Goal: Information Seeking & Learning: Learn about a topic

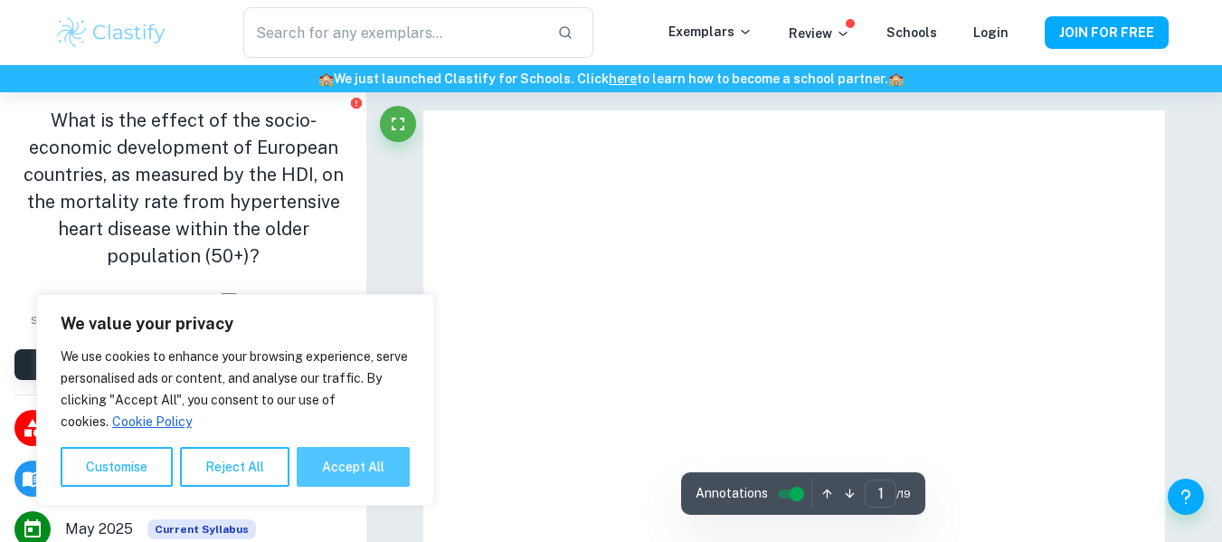
click at [377, 470] on button "Accept All" at bounding box center [353, 467] width 113 height 40
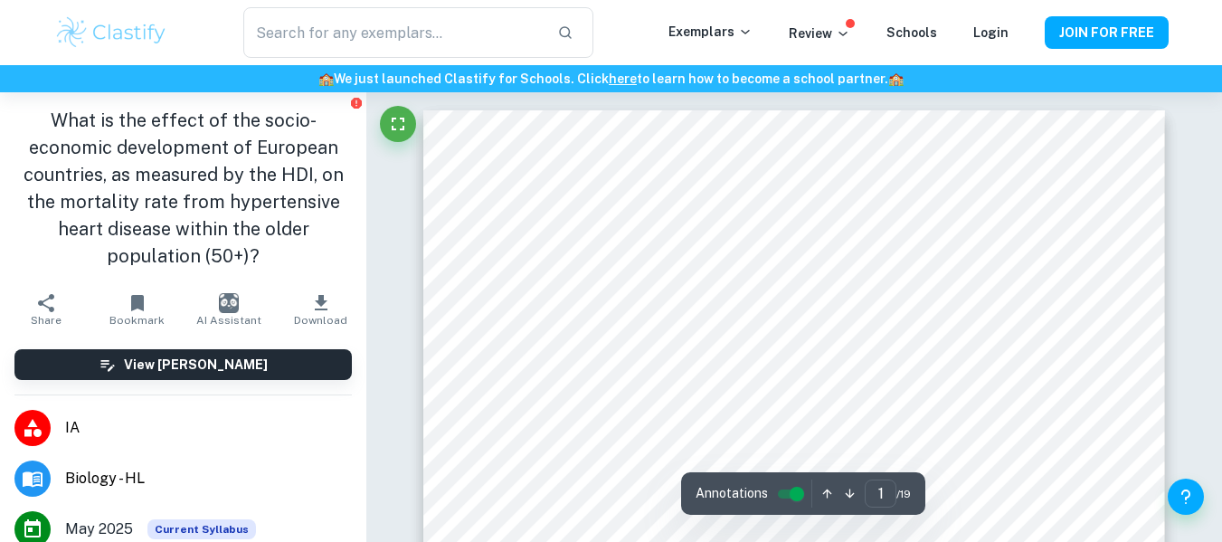
checkbox input "true"
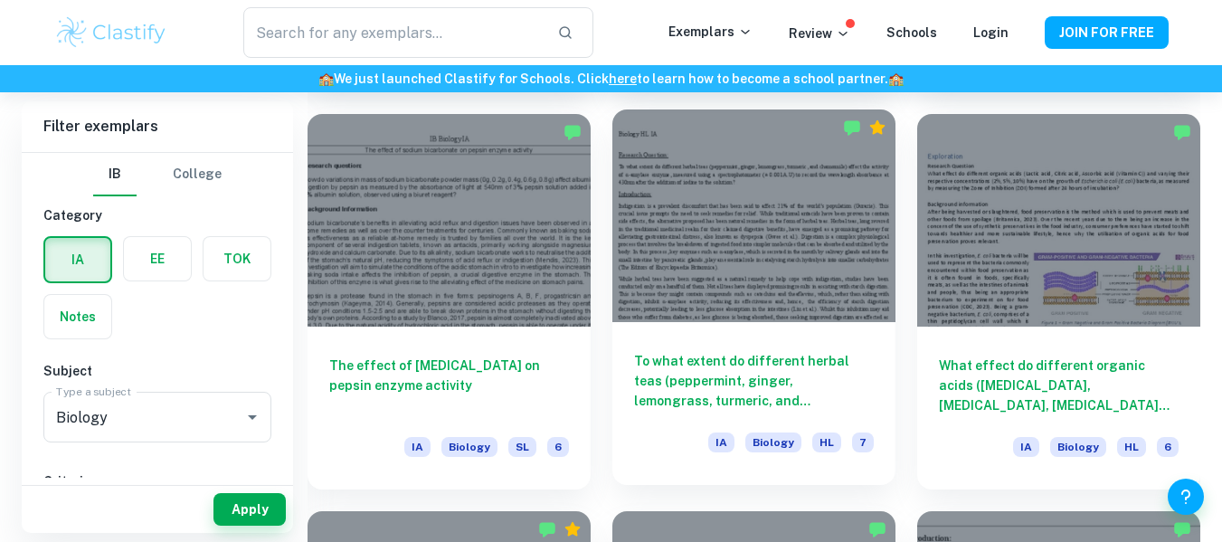
scroll to position [1686, 0]
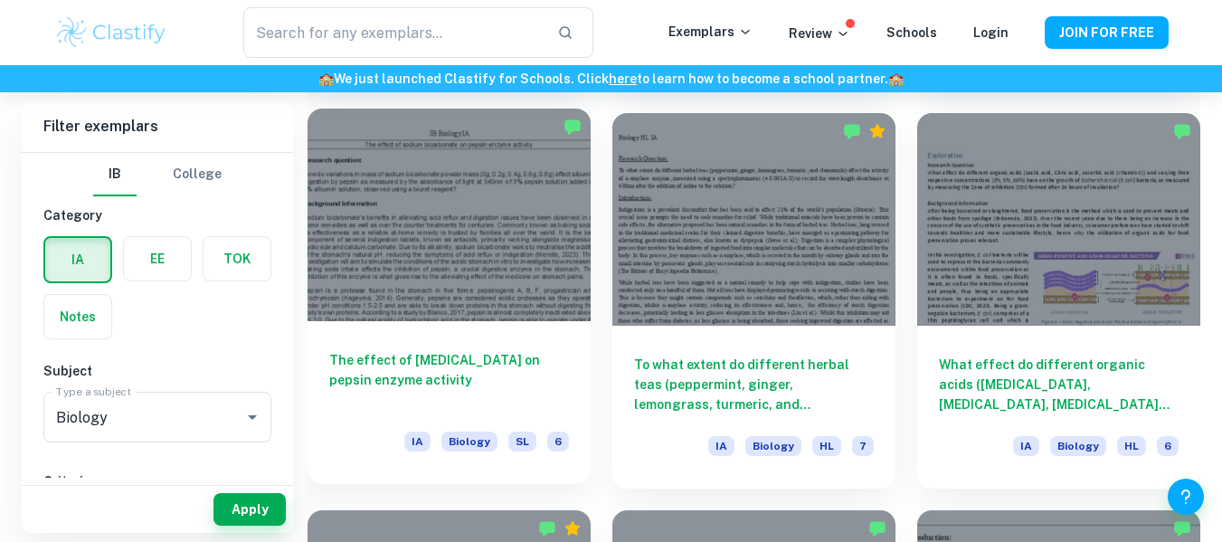
click at [546, 255] on div at bounding box center [448, 215] width 283 height 213
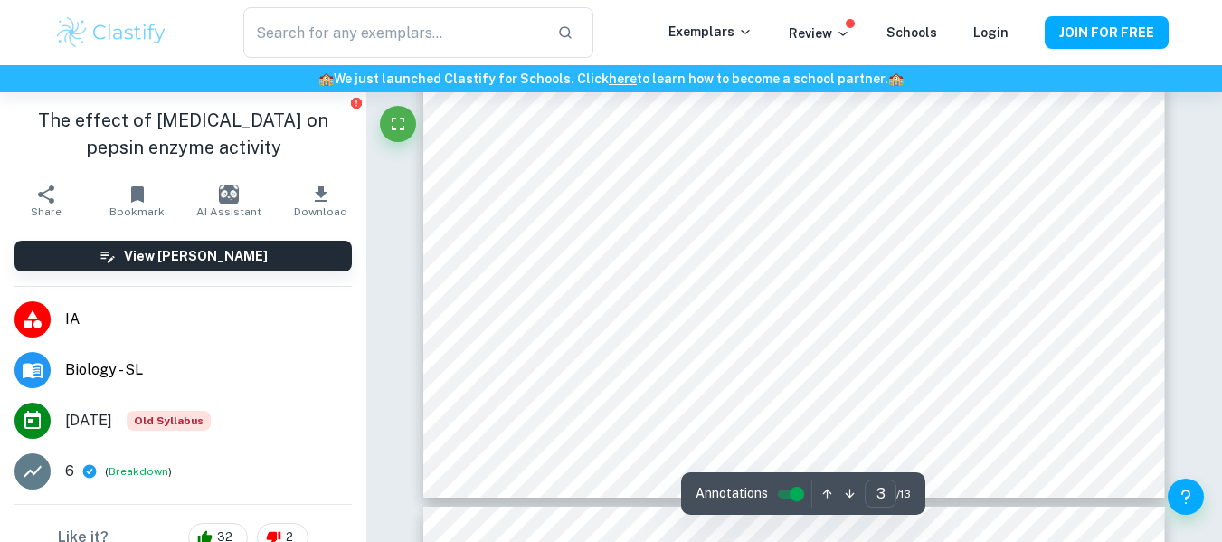
scroll to position [2745, 0]
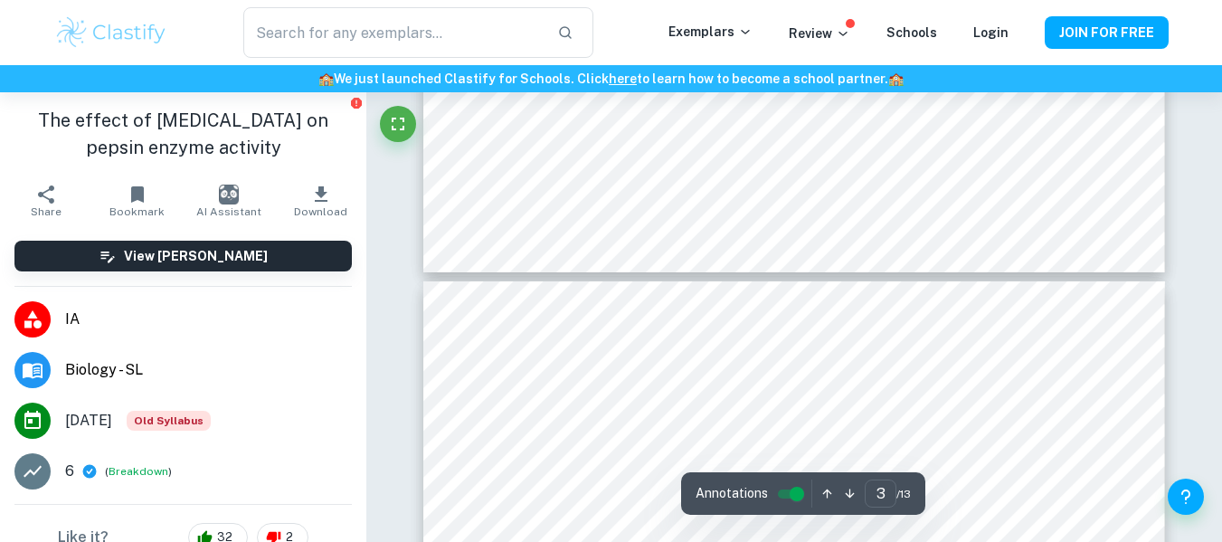
type input "4"
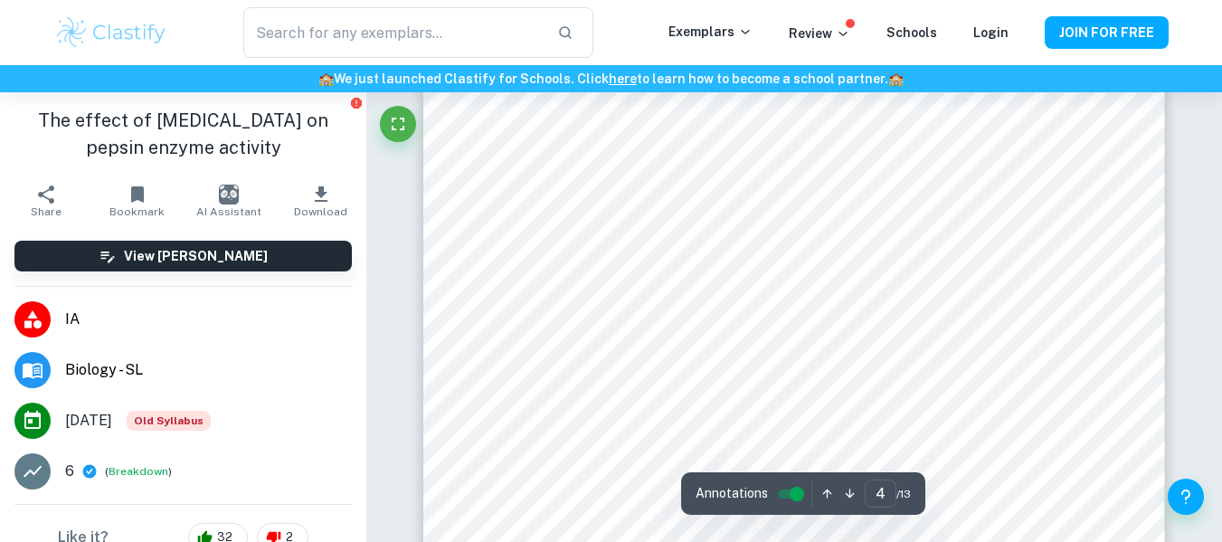
scroll to position [3278, 0]
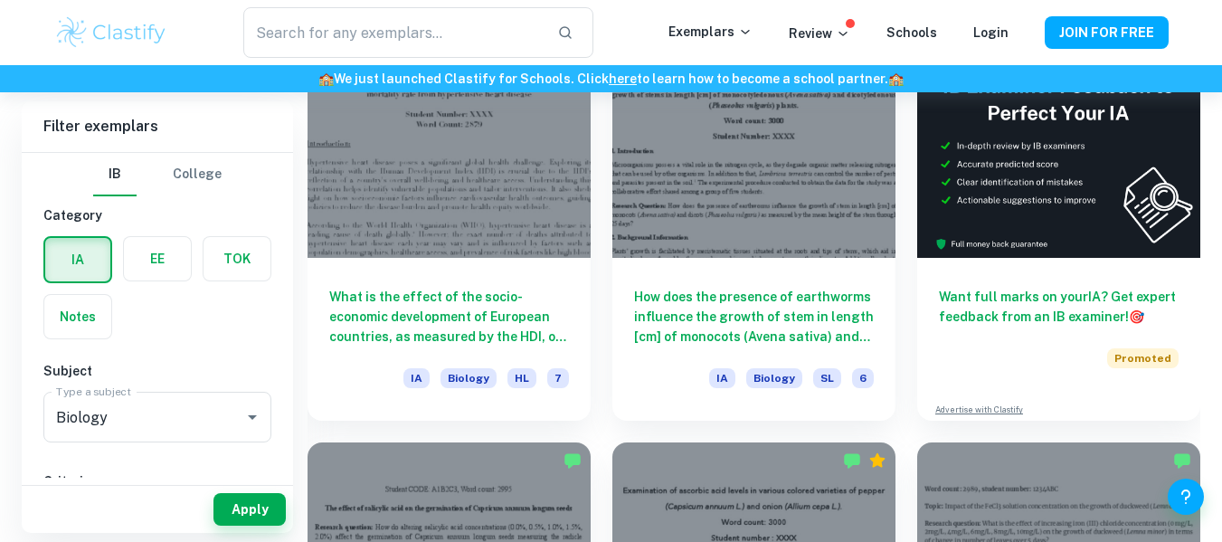
scroll to position [537, 0]
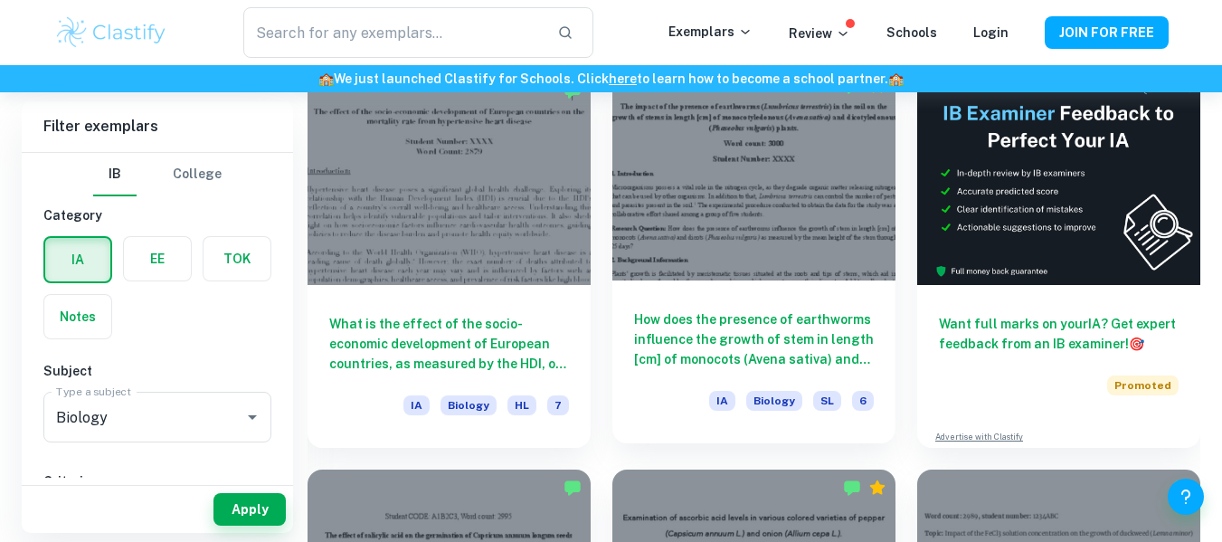
click at [719, 190] on div at bounding box center [753, 174] width 283 height 213
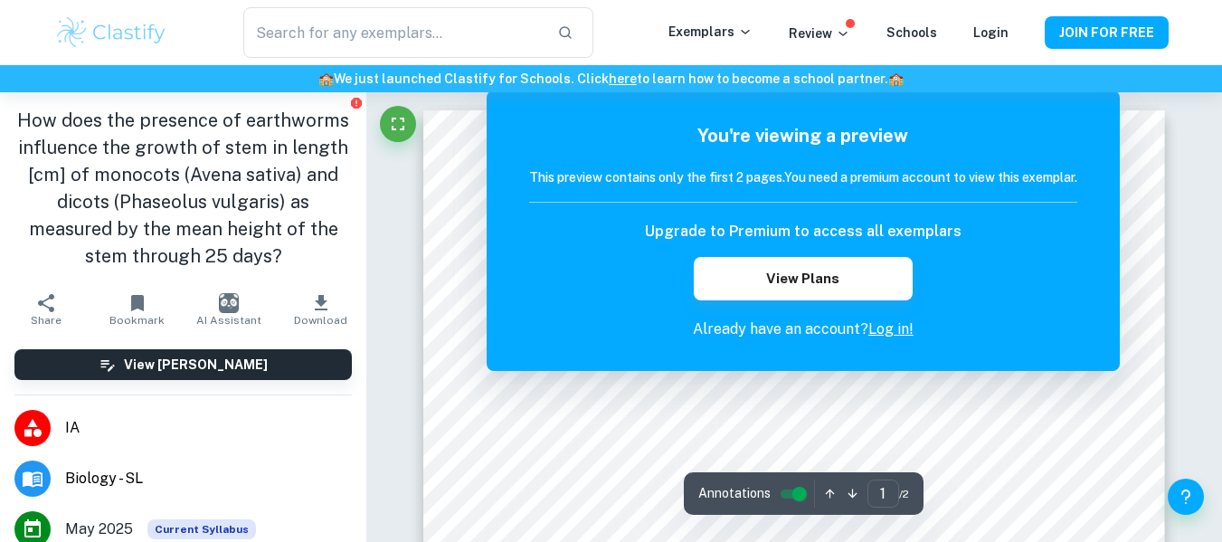
drag, startPoint x: 492, startPoint y: 156, endPoint x: 530, endPoint y: 197, distance: 55.7
click at [530, 197] on div "You're viewing a preview This preview contains only the first 2 pages. You need…" at bounding box center [803, 230] width 633 height 280
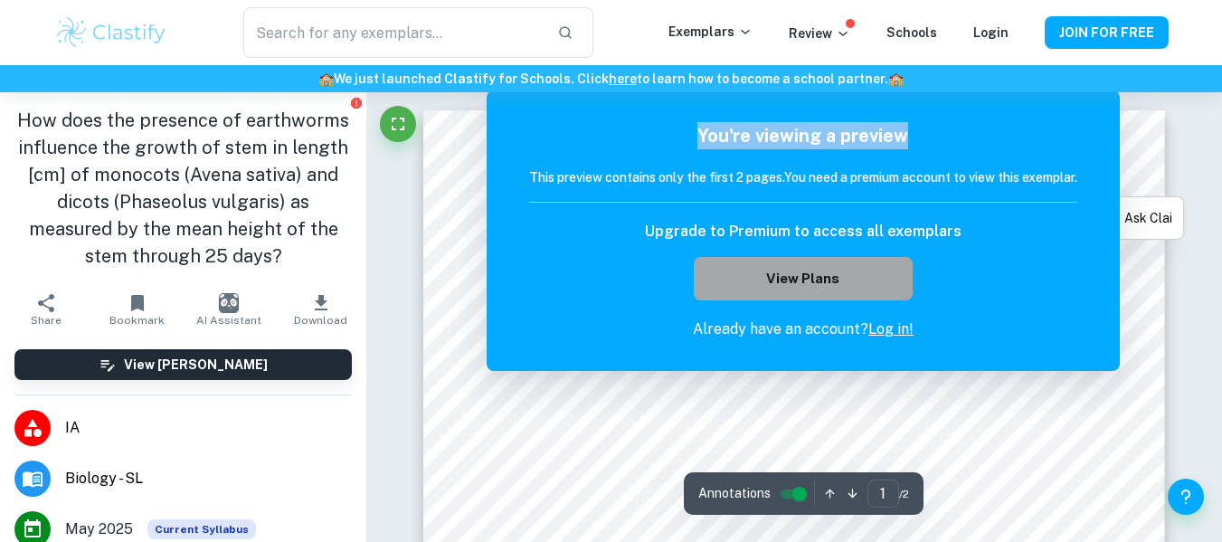
click at [850, 280] on button "View Plans" at bounding box center [803, 278] width 219 height 43
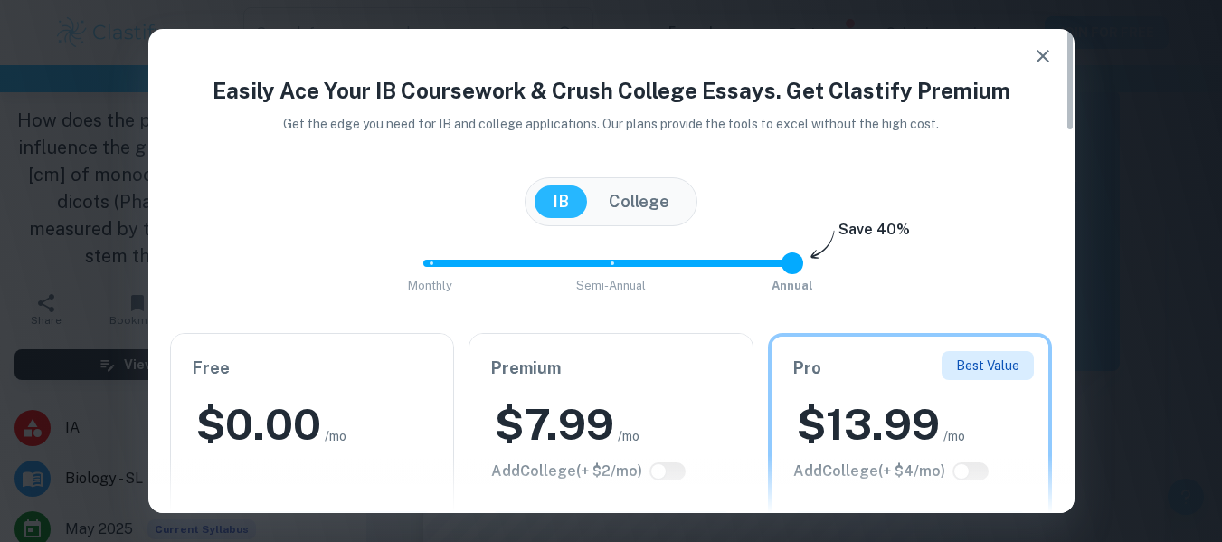
click at [1046, 55] on icon "button" at bounding box center [1043, 56] width 22 height 22
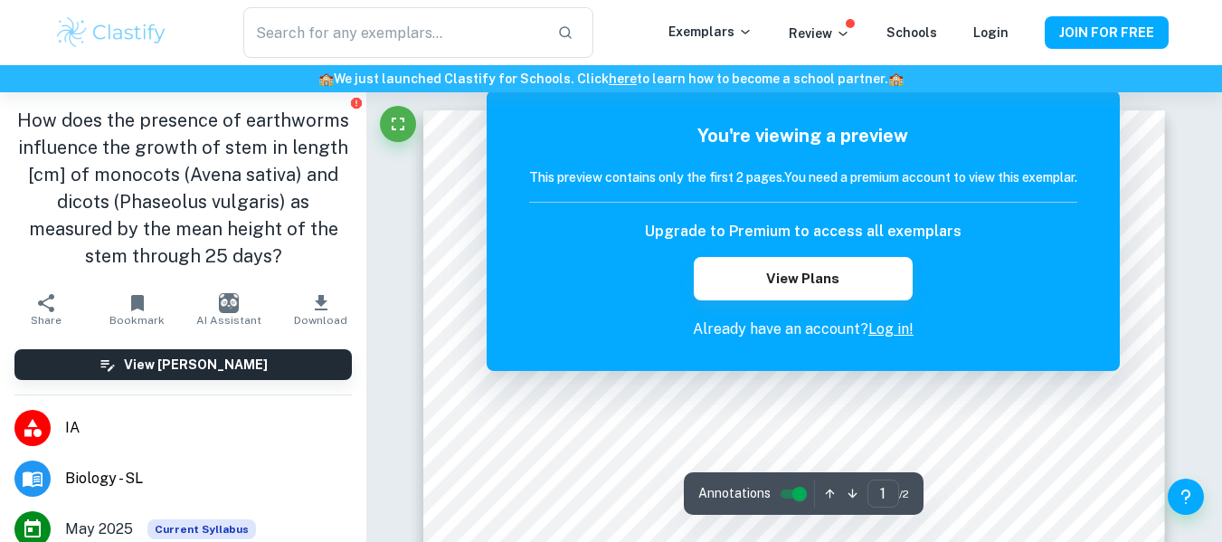
click at [798, 329] on p "Already have an account? Log in!" at bounding box center [803, 329] width 548 height 22
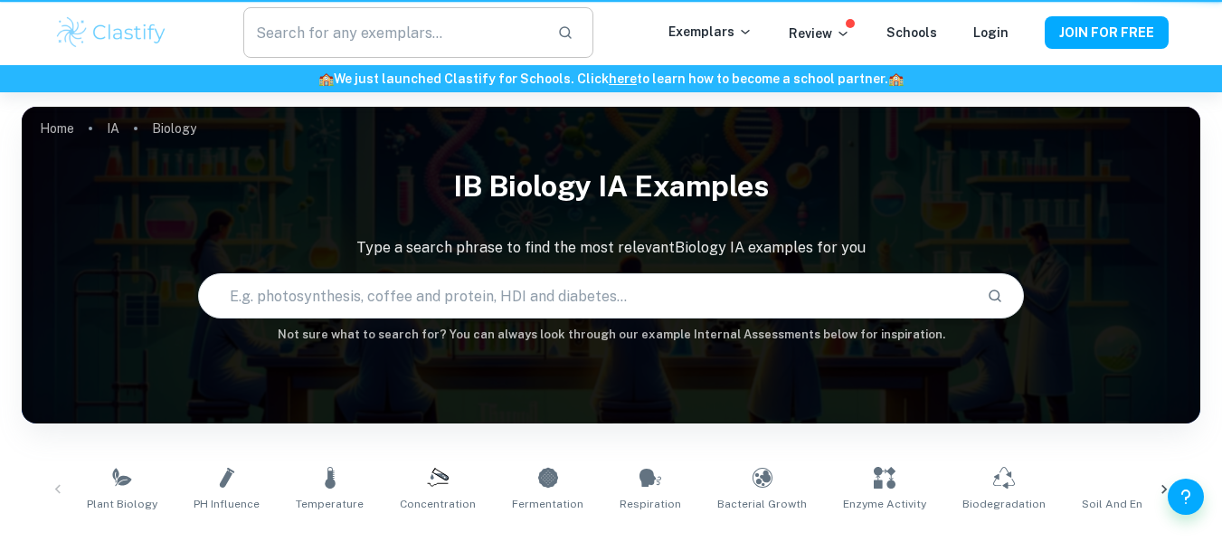
scroll to position [537, 0]
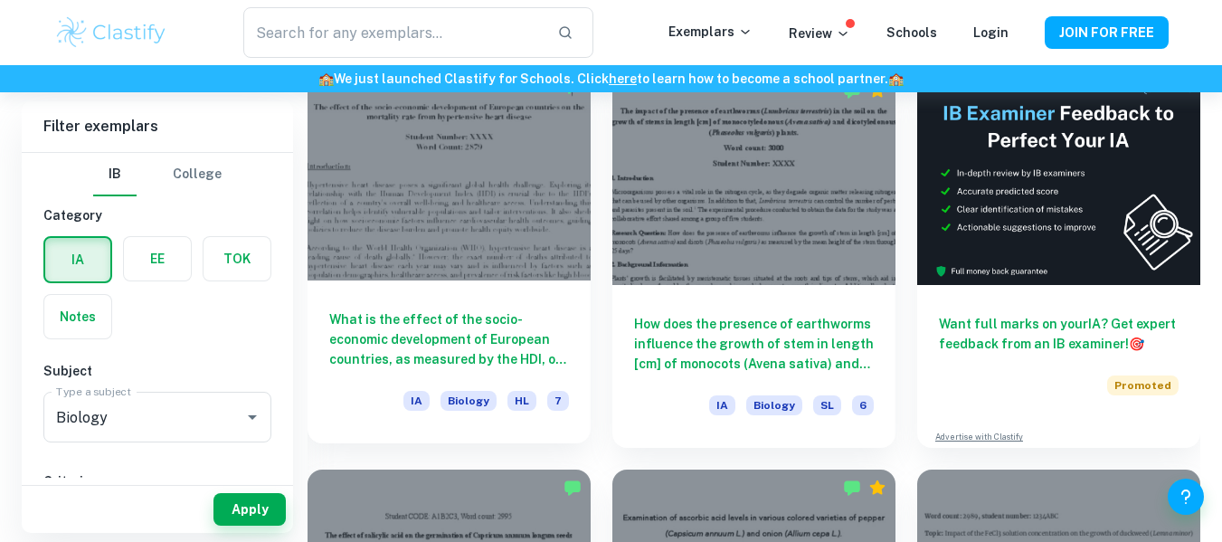
click at [478, 258] on div at bounding box center [448, 174] width 283 height 213
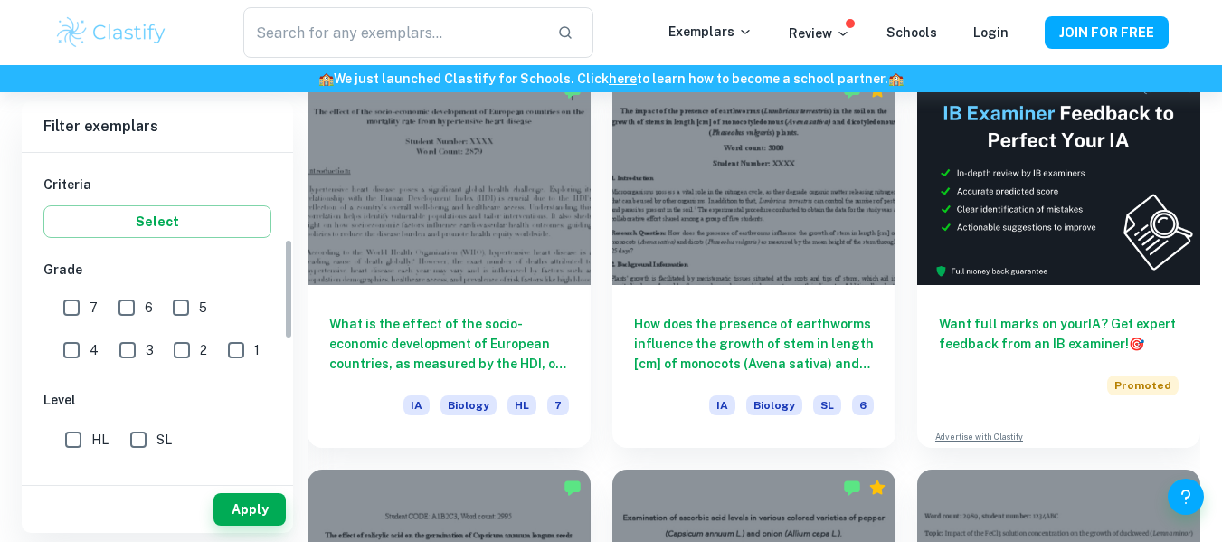
scroll to position [303, 0]
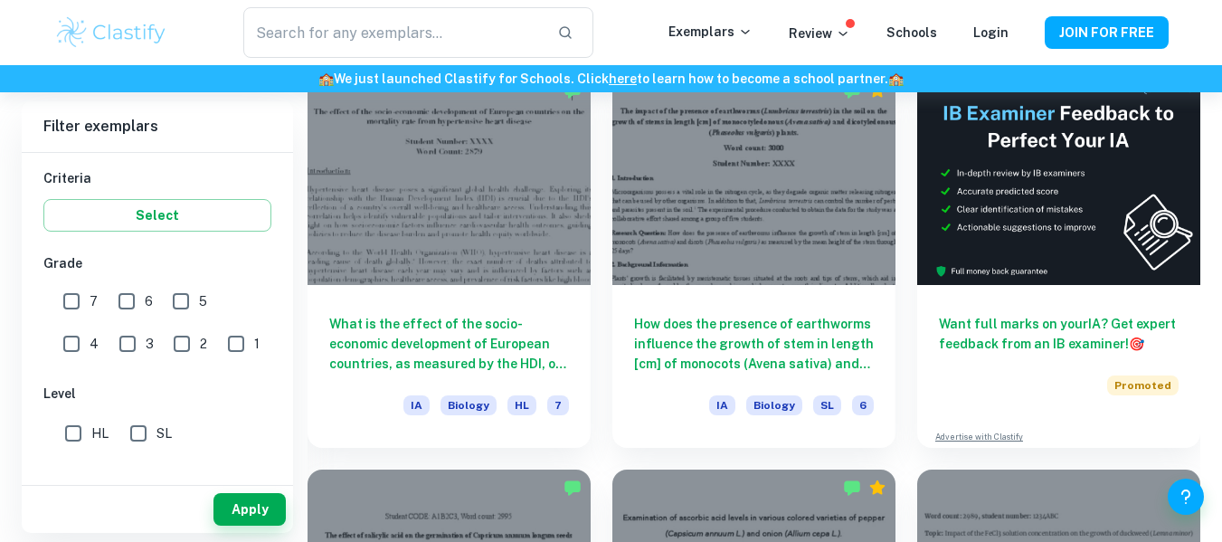
click at [90, 292] on span "7" at bounding box center [94, 301] width 8 height 20
click at [90, 292] on input "7" at bounding box center [71, 301] width 36 height 36
checkbox input "true"
click at [153, 427] on input "SL" at bounding box center [138, 433] width 36 height 36
checkbox input "true"
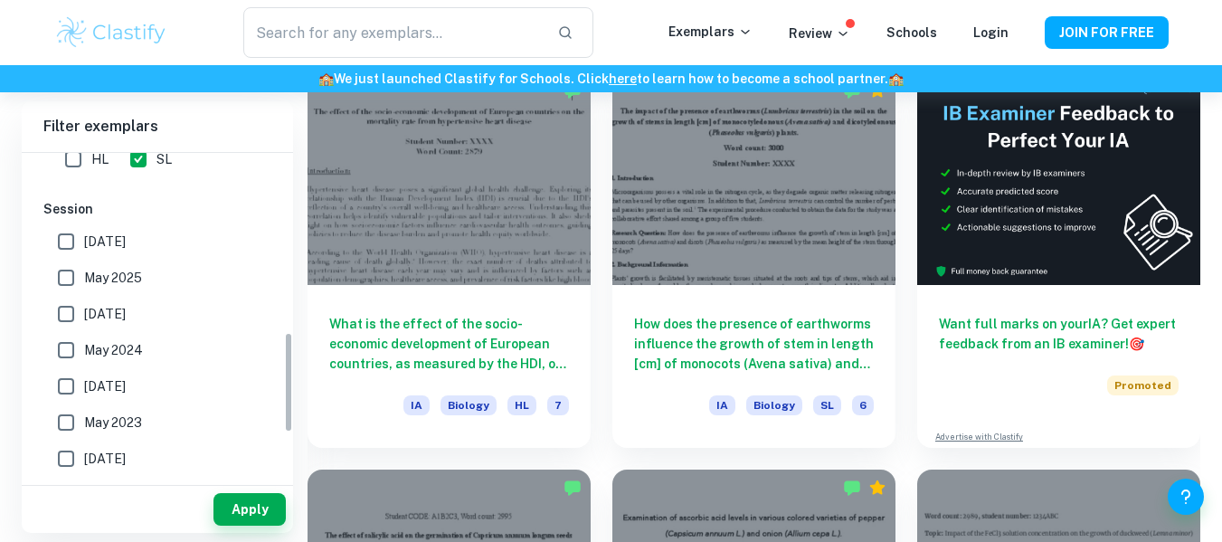
scroll to position [578, 0]
click at [126, 235] on span "[DATE]" at bounding box center [105, 241] width 42 height 20
click at [84, 235] on input "[DATE]" at bounding box center [66, 240] width 36 height 36
checkbox input "true"
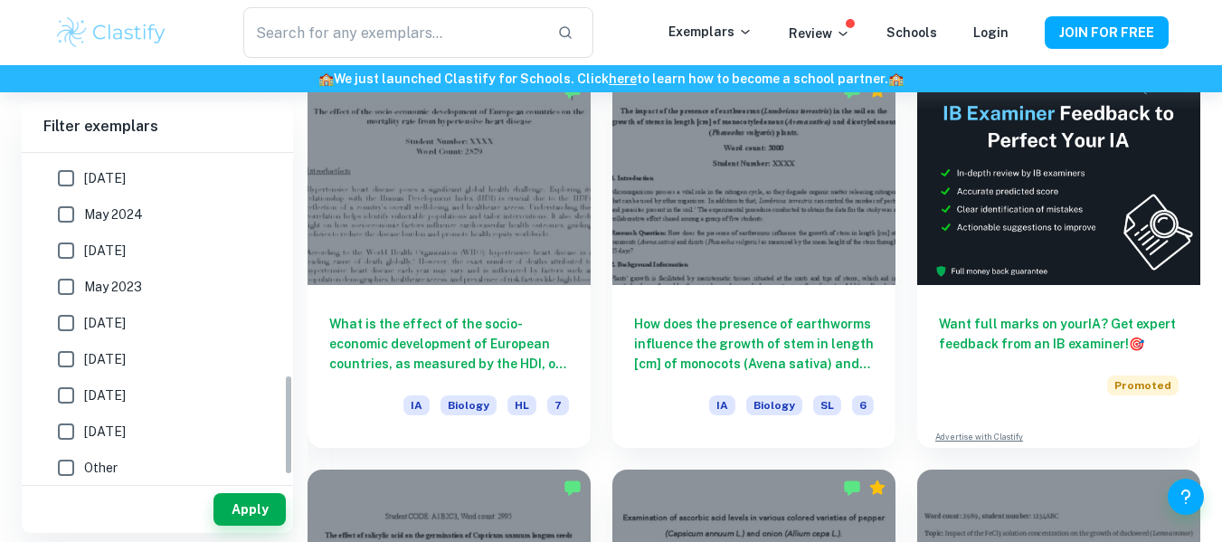
scroll to position [721, 0]
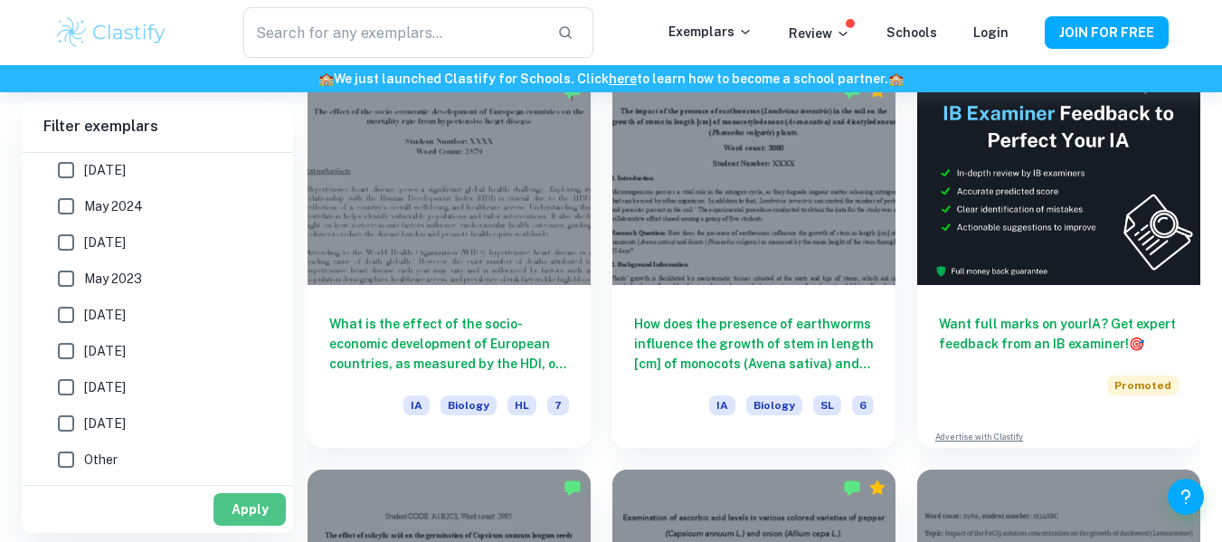
click at [243, 505] on button "Apply" at bounding box center [249, 509] width 72 height 33
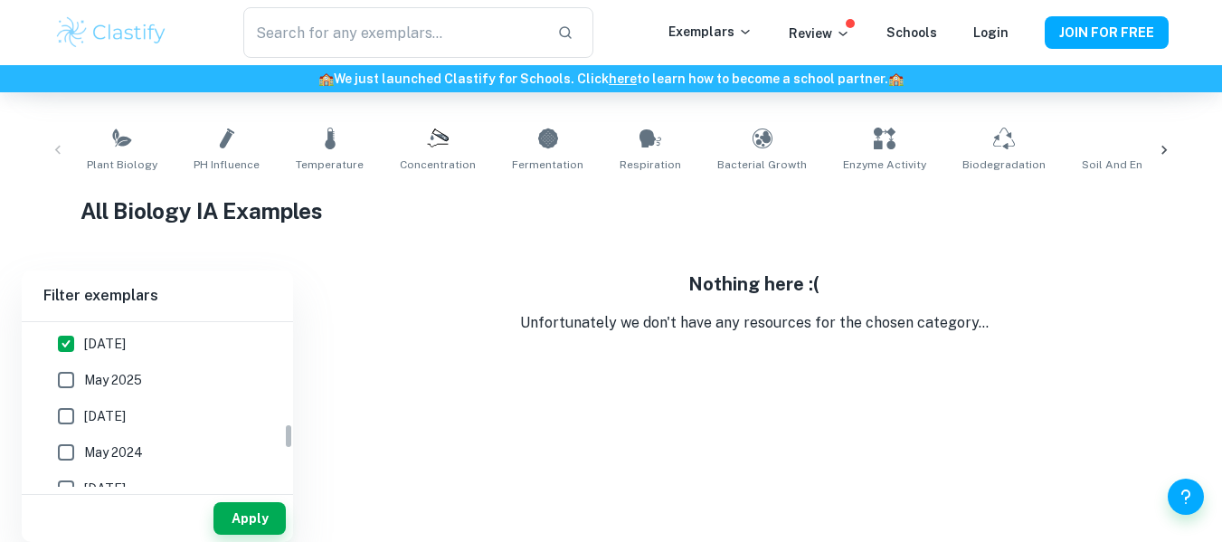
scroll to position [643, 0]
click at [101, 378] on span "May 2025" at bounding box center [113, 381] width 58 height 20
click at [84, 378] on input "May 2025" at bounding box center [66, 381] width 36 height 36
checkbox input "true"
click at [108, 337] on span "[DATE]" at bounding box center [105, 345] width 42 height 20
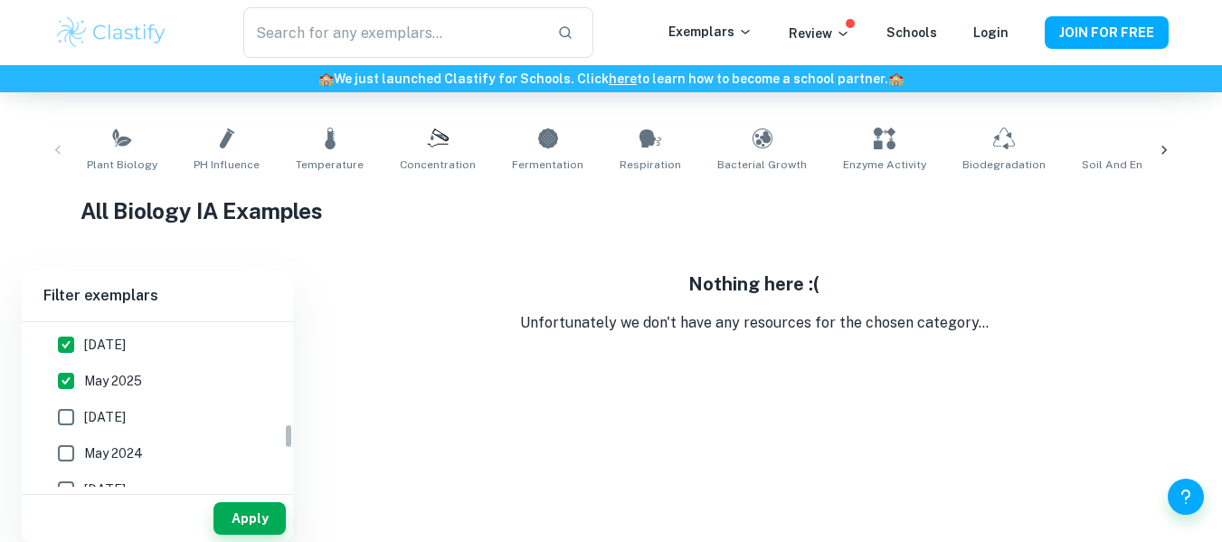
click at [84, 337] on input "[DATE]" at bounding box center [66, 344] width 36 height 36
checkbox input "false"
click at [238, 517] on button "Apply" at bounding box center [249, 518] width 72 height 33
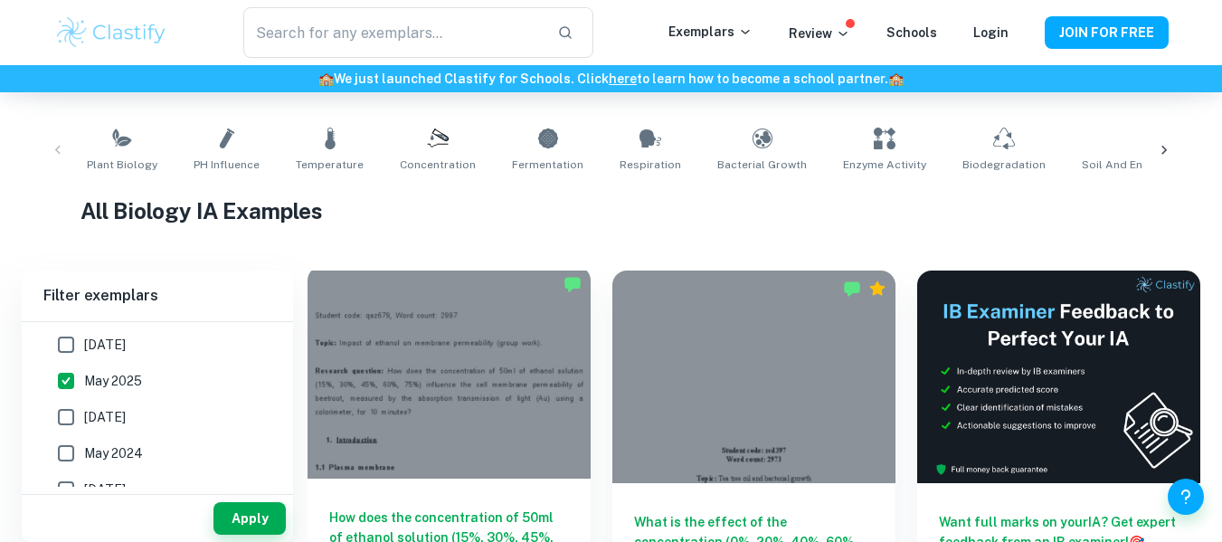
click at [531, 396] on div at bounding box center [448, 372] width 283 height 213
